Goal: Find specific page/section: Find specific page/section

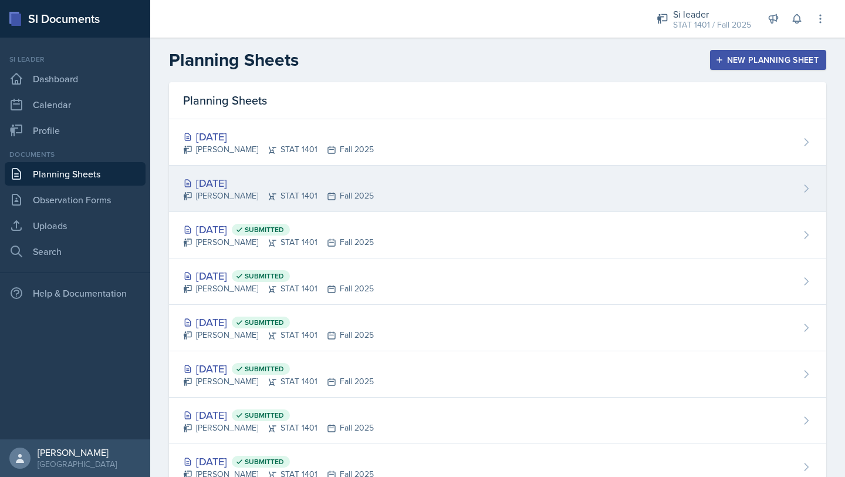
click at [217, 185] on div "[DATE]" at bounding box center [278, 183] width 191 height 16
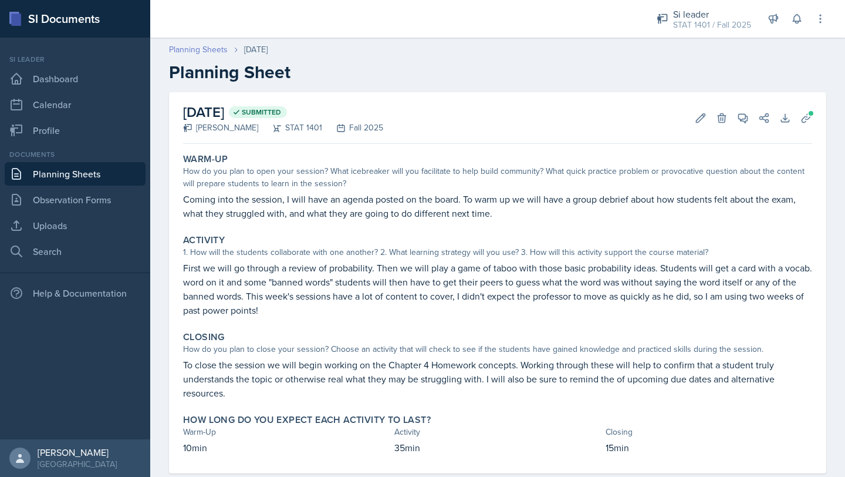
click at [193, 49] on link "Planning Sheets" at bounding box center [198, 49] width 59 height 12
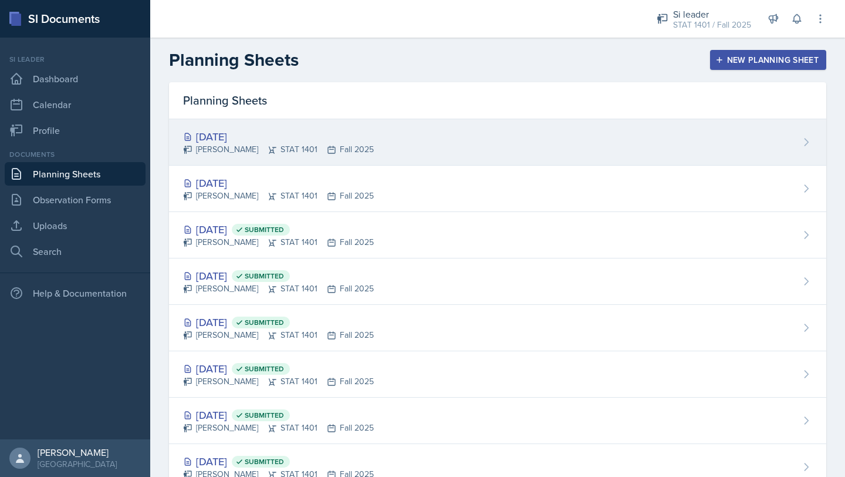
click at [221, 154] on div "Lilly Adan STAT 1401 Fall 2025" at bounding box center [278, 149] width 191 height 12
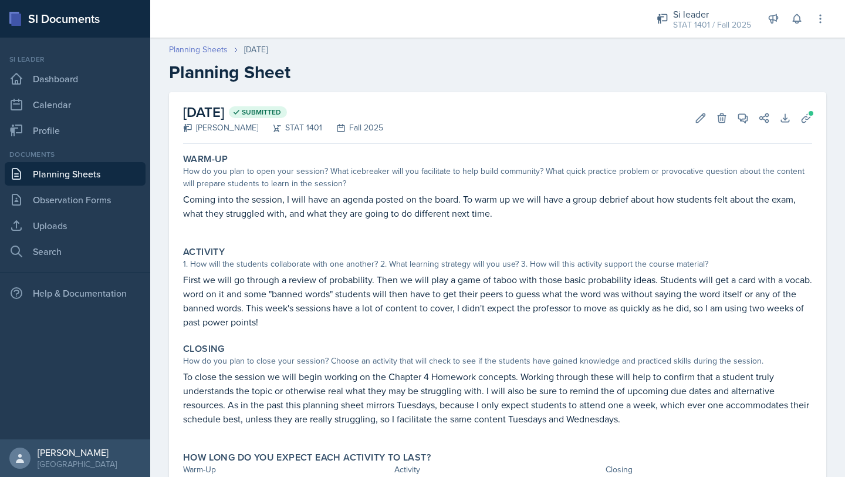
click at [210, 47] on link "Planning Sheets" at bounding box center [198, 49] width 59 height 12
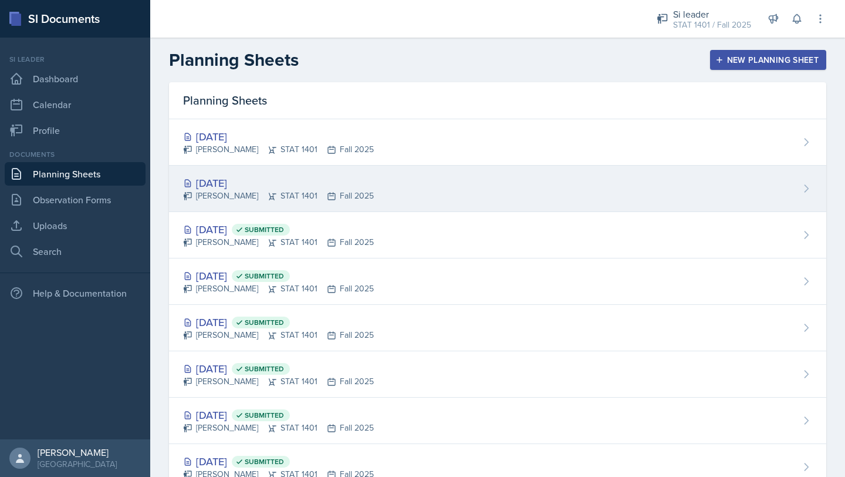
click at [245, 185] on div "[DATE]" at bounding box center [278, 183] width 191 height 16
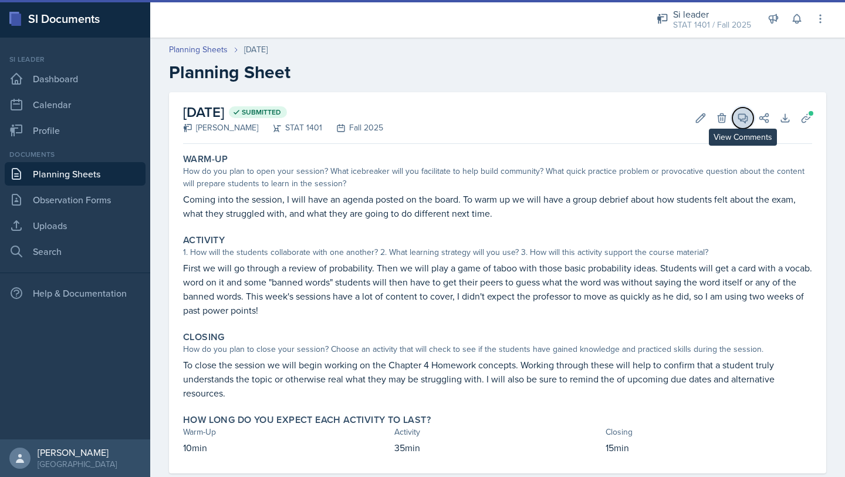
click at [741, 120] on icon at bounding box center [743, 118] width 9 height 9
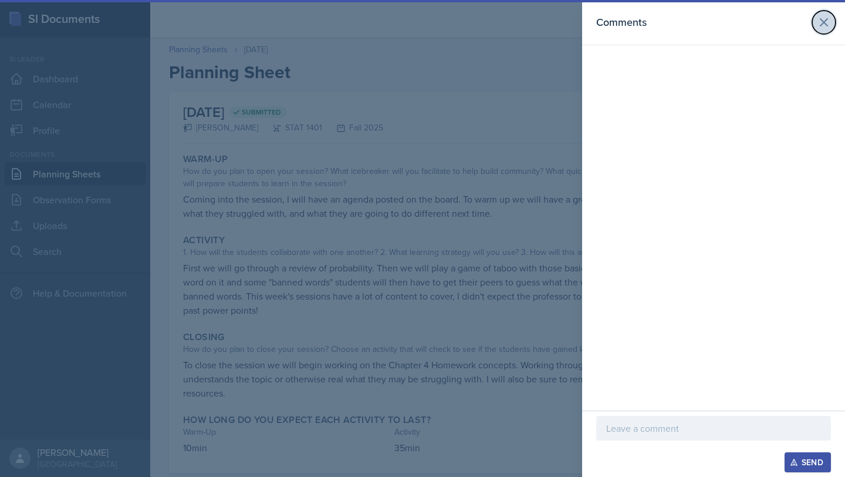
click at [823, 21] on icon at bounding box center [823, 22] width 7 height 7
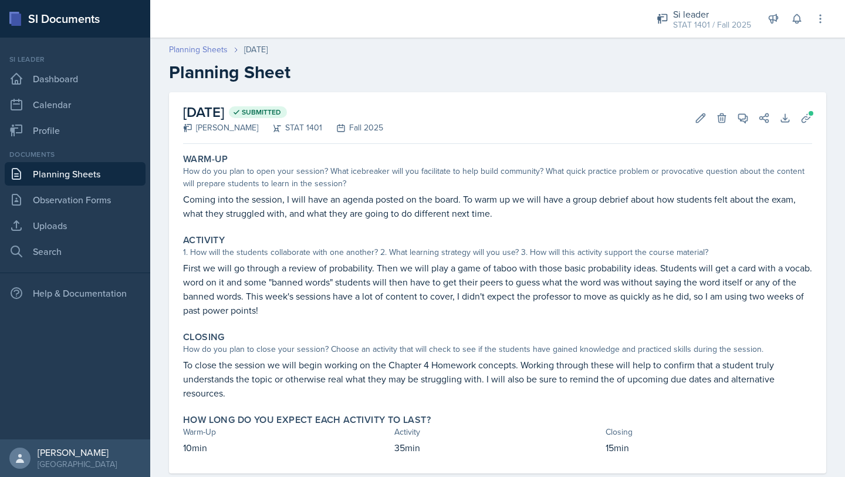
click at [200, 50] on link "Planning Sheets" at bounding box center [198, 49] width 59 height 12
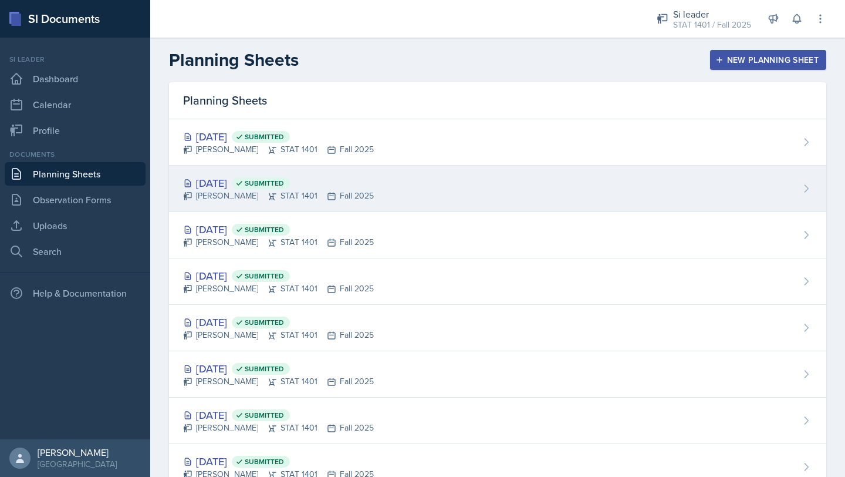
click at [244, 182] on icon at bounding box center [239, 183] width 8 height 8
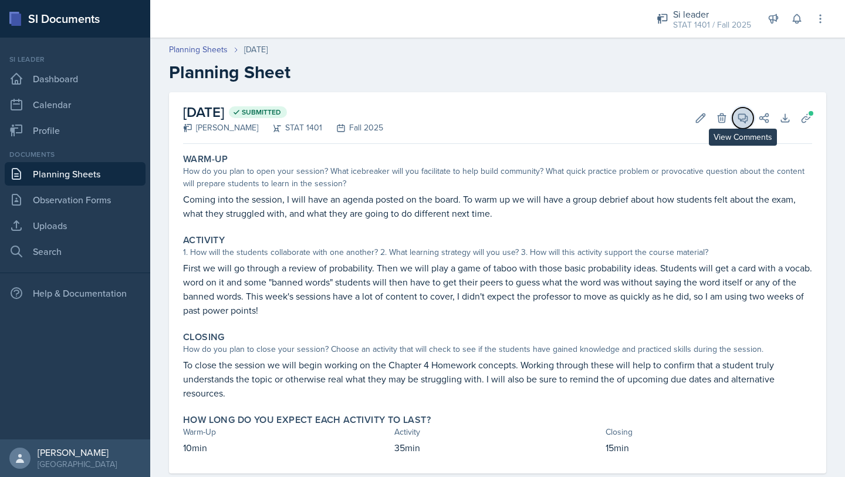
click at [737, 120] on icon at bounding box center [743, 118] width 12 height 12
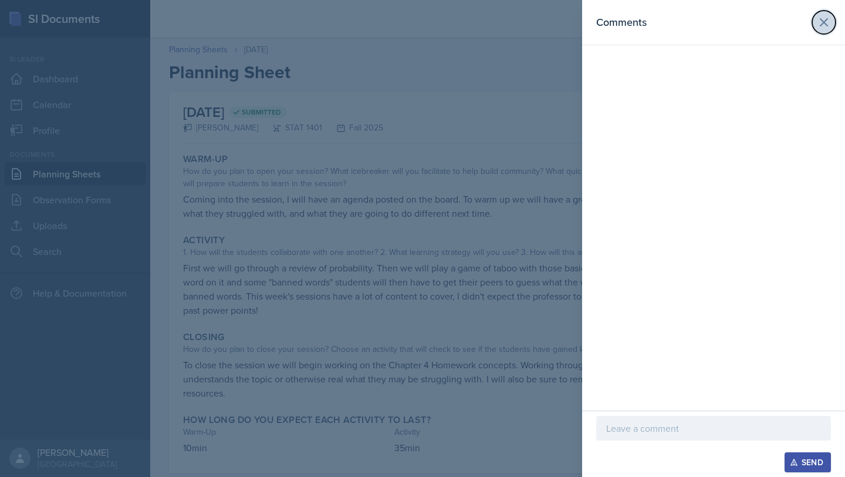
click at [828, 30] on button at bounding box center [823, 22] width 23 height 23
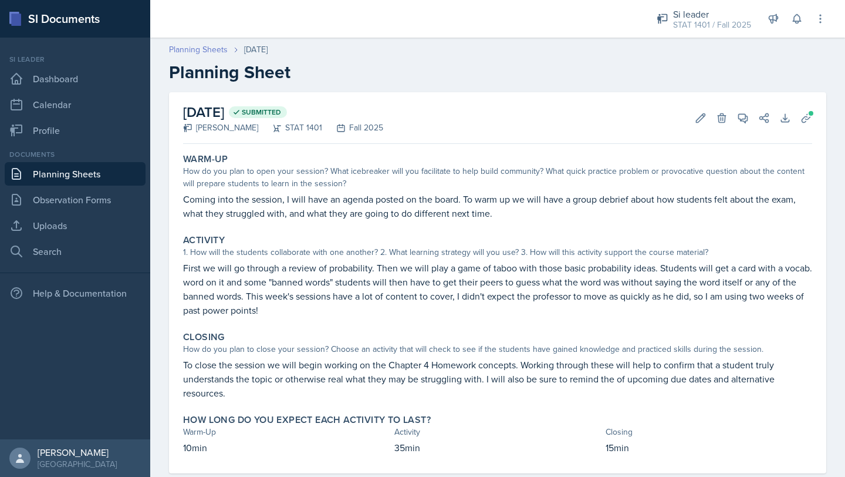
click at [187, 49] on link "Planning Sheets" at bounding box center [198, 49] width 59 height 12
